Goal: Transaction & Acquisition: Purchase product/service

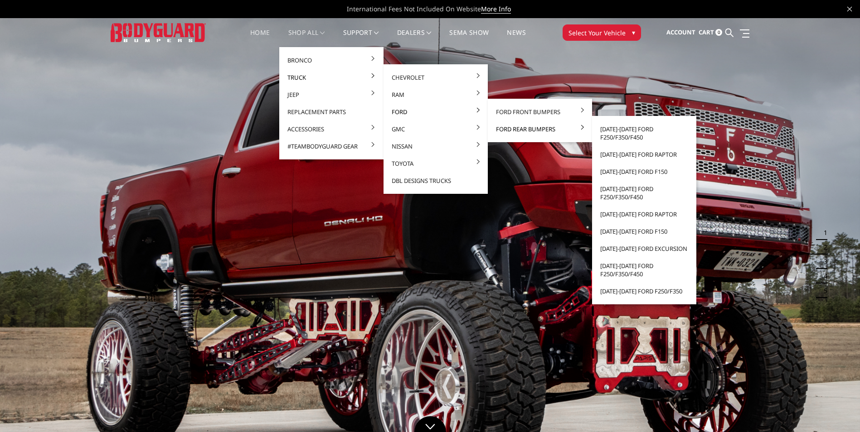
click at [499, 123] on link "Ford Rear Bumpers" at bounding box center [539, 129] width 97 height 17
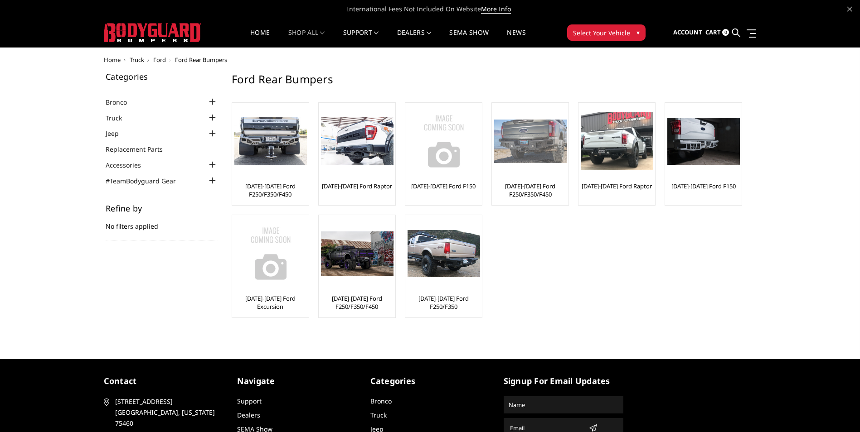
click at [520, 187] on link "[DATE]-[DATE] Ford F250/F350/F450" at bounding box center [530, 190] width 72 height 16
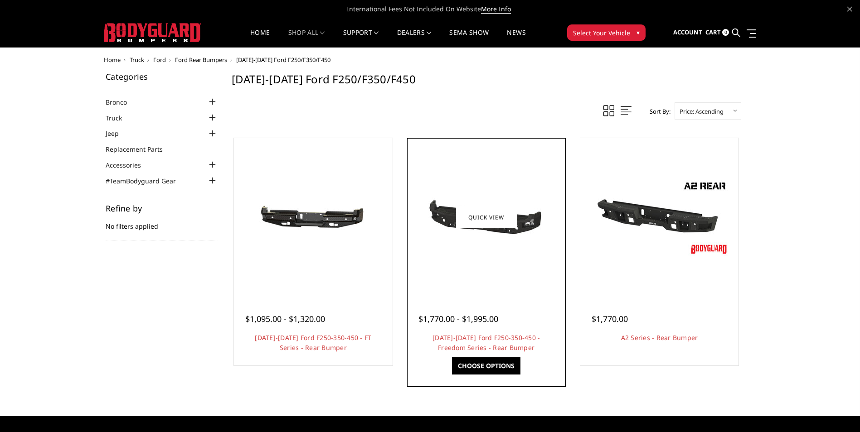
click at [481, 364] on link "Choose Options" at bounding box center [486, 366] width 68 height 17
